Goal: Find specific page/section: Find specific page/section

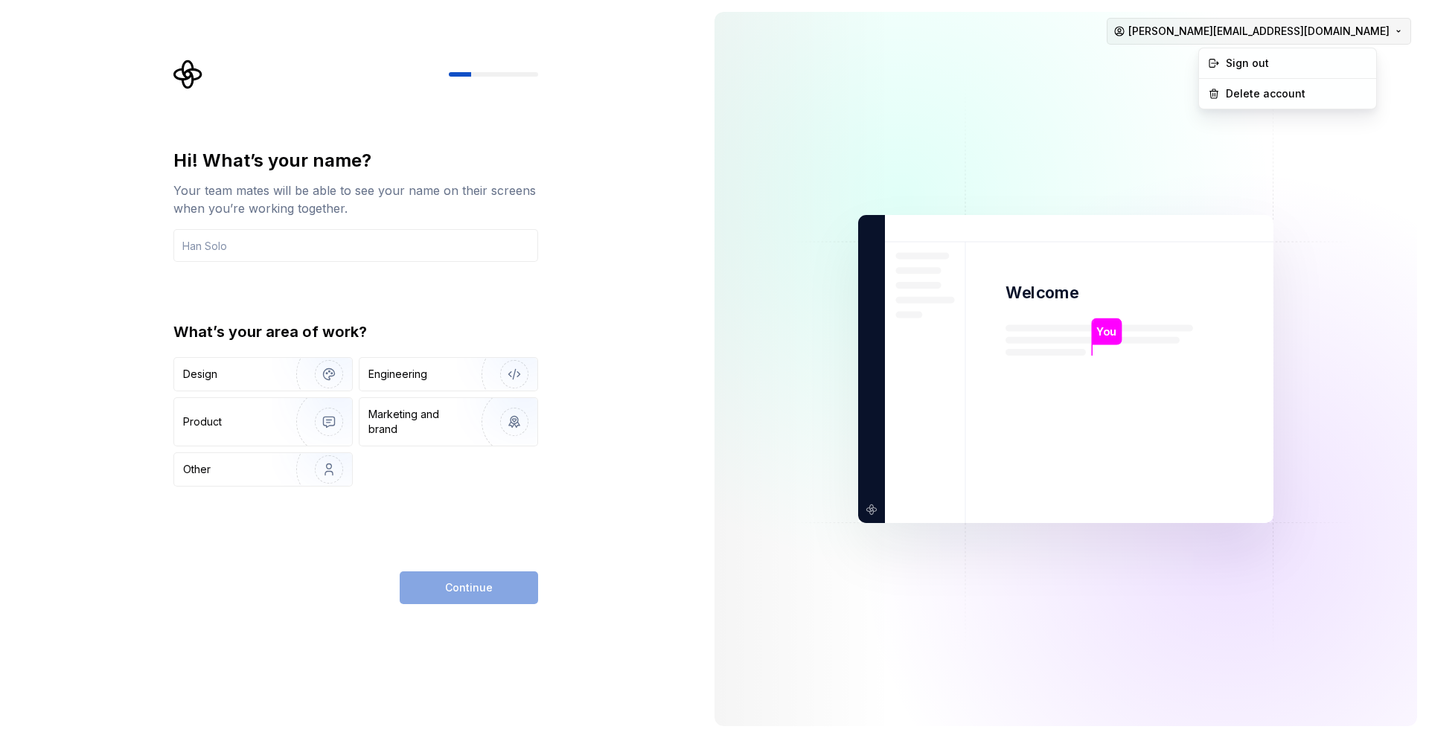
click at [1361, 26] on html "Hi! What’s your name? Your team mates will be able to see your name on their sc…" at bounding box center [714, 369] width 1429 height 738
click at [1283, 60] on div "Sign out" at bounding box center [1295, 63] width 141 height 15
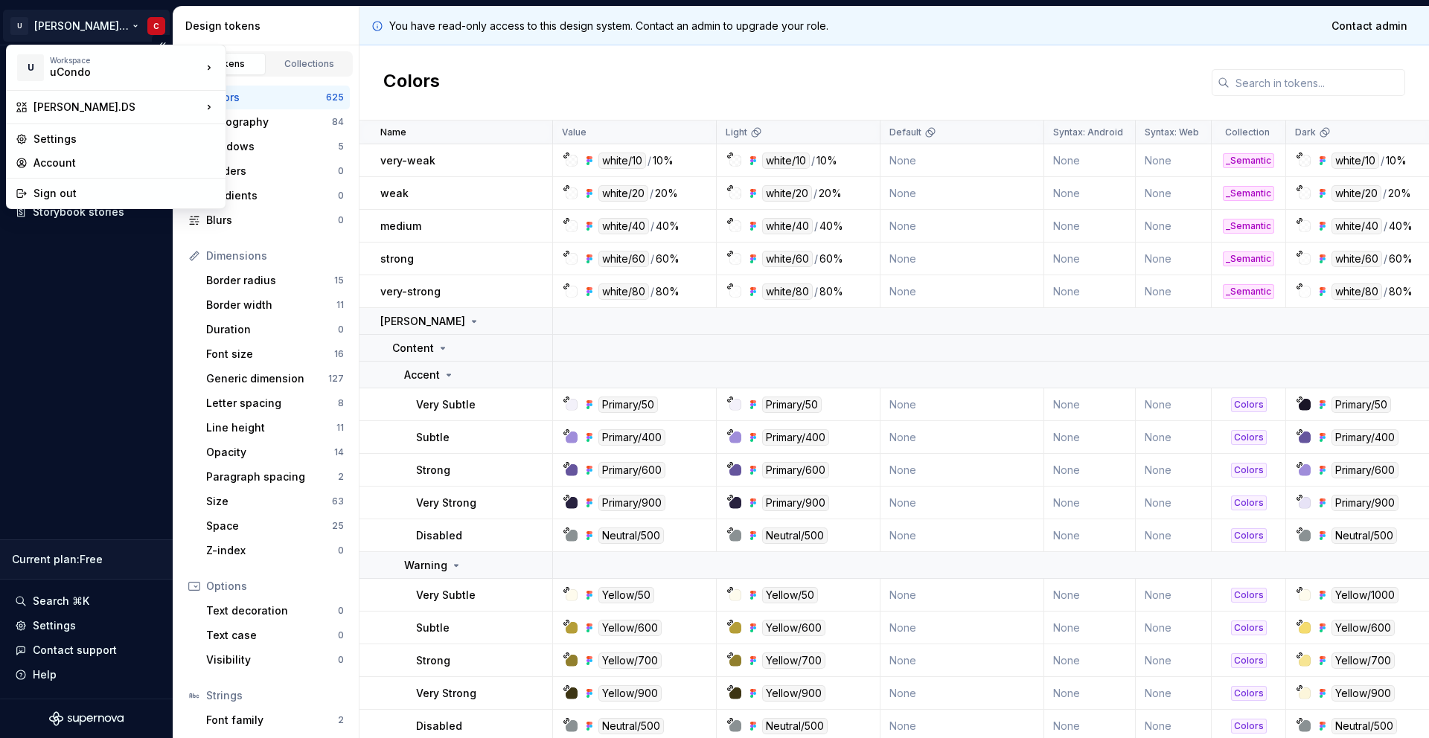
click at [53, 27] on html "U Clarice.DS C Documentation Design system data Design tokens Components Assets…" at bounding box center [714, 369] width 1429 height 738
click at [482, 73] on html "U Clarice.DS C Documentation Design system data Design tokens Components Assets…" at bounding box center [714, 369] width 1429 height 738
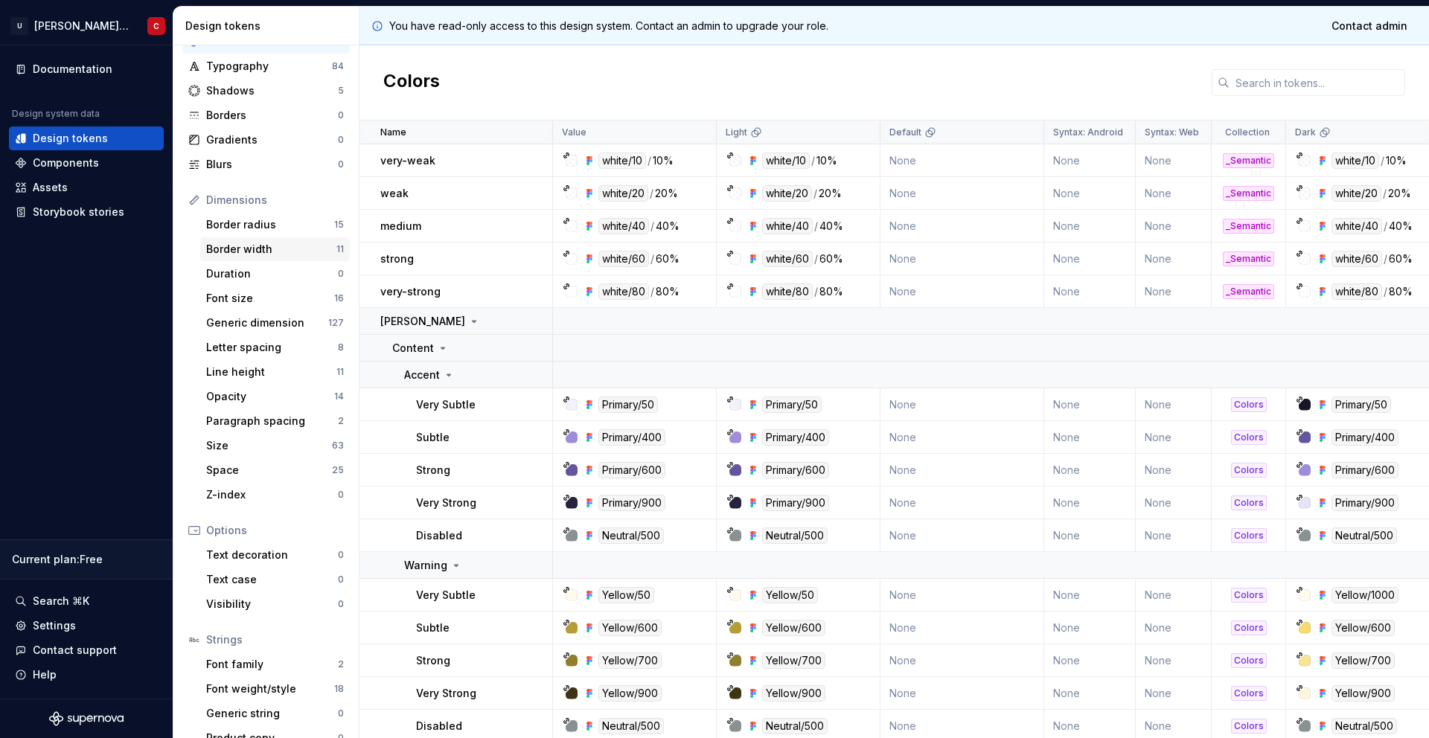
scroll to position [77, 0]
